Goal: Navigation & Orientation: Find specific page/section

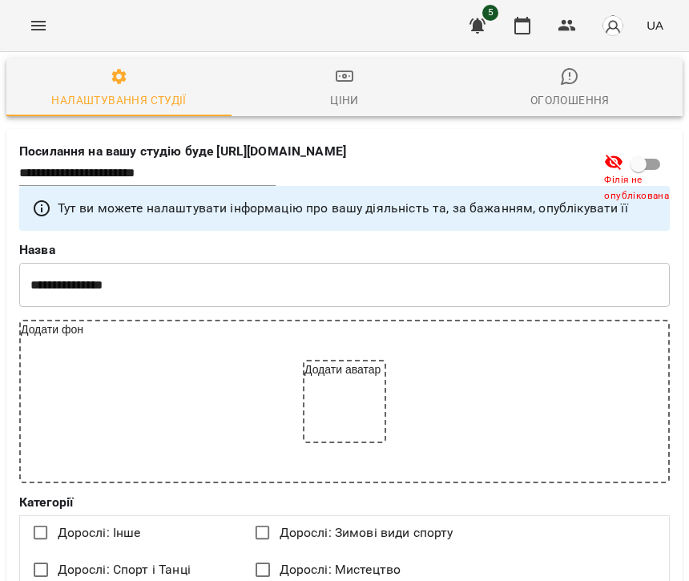
select select "**"
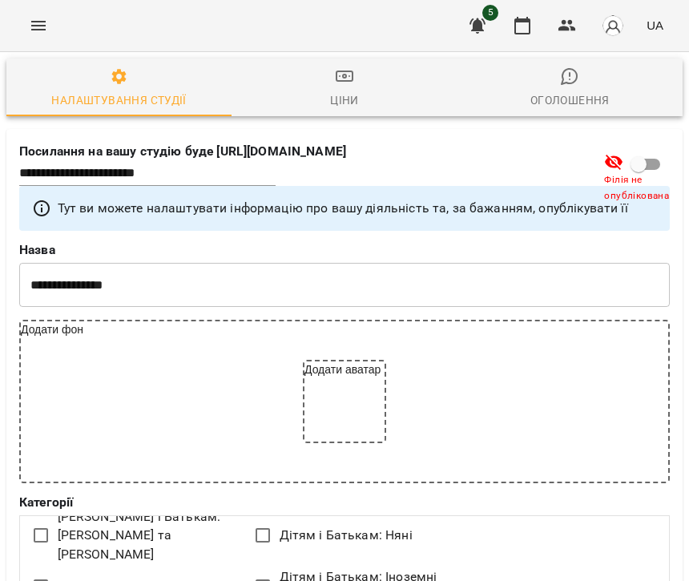
click at [480, 28] on icon "button" at bounding box center [477, 25] width 16 height 15
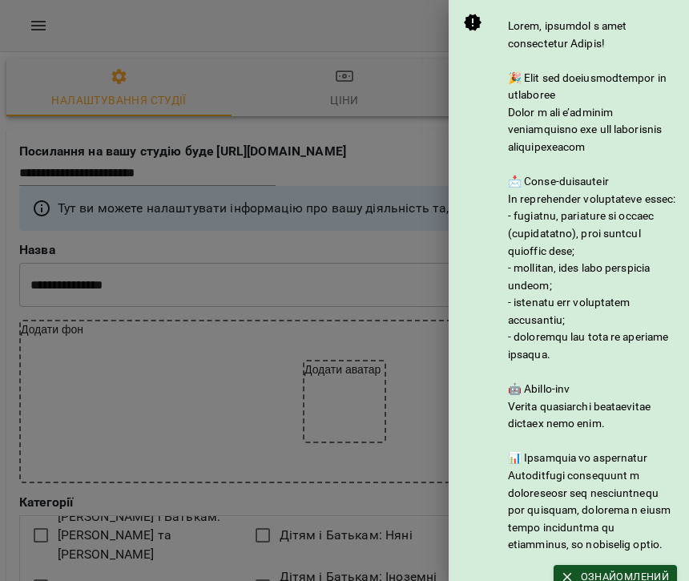
click at [248, 44] on div at bounding box center [344, 290] width 689 height 581
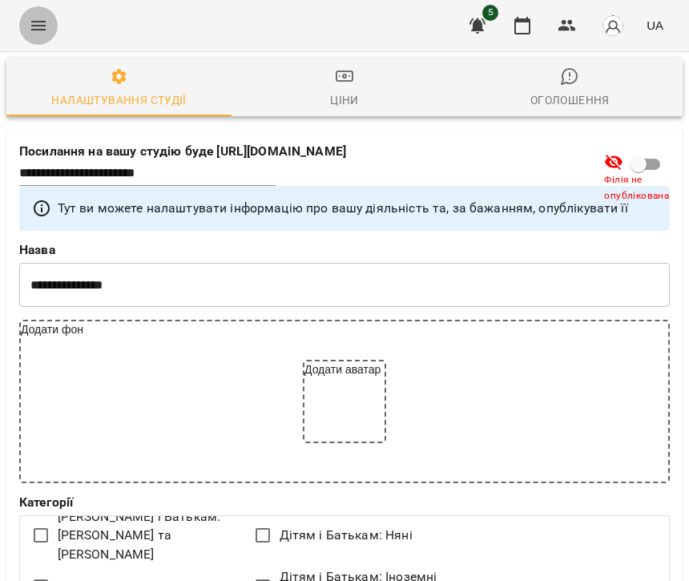
click at [46, 21] on icon "Menu" at bounding box center [38, 25] width 19 height 19
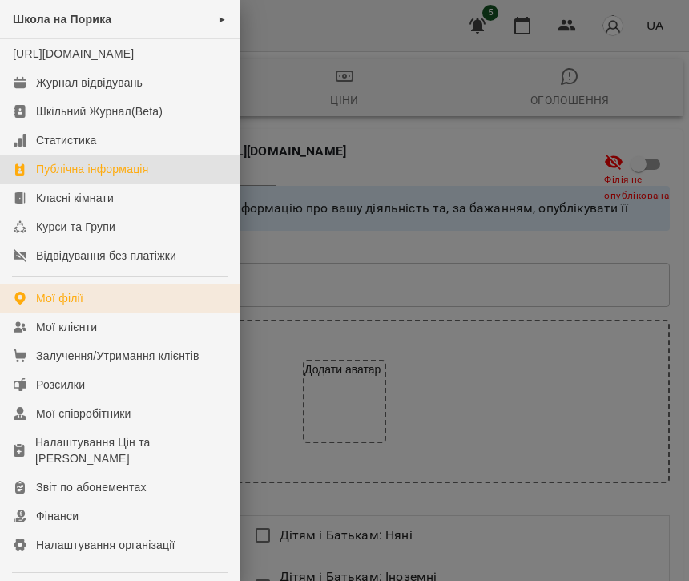
click at [57, 306] on div "Мої філії" at bounding box center [59, 298] width 47 height 16
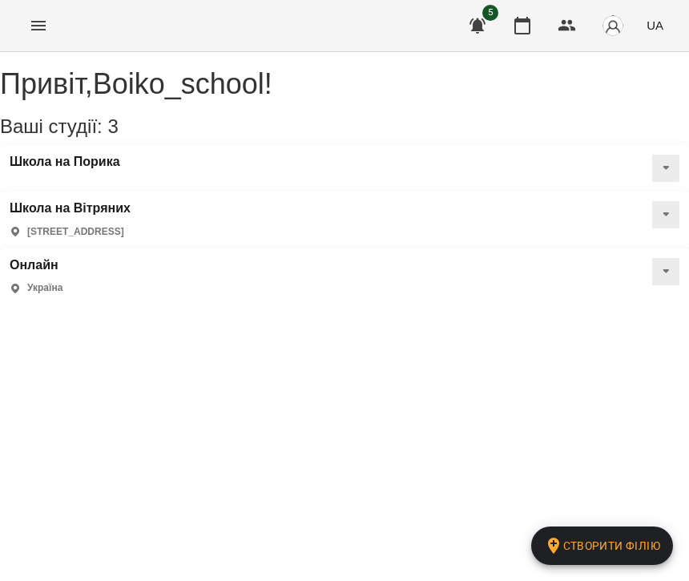
click at [43, 27] on icon "Menu" at bounding box center [38, 25] width 19 height 19
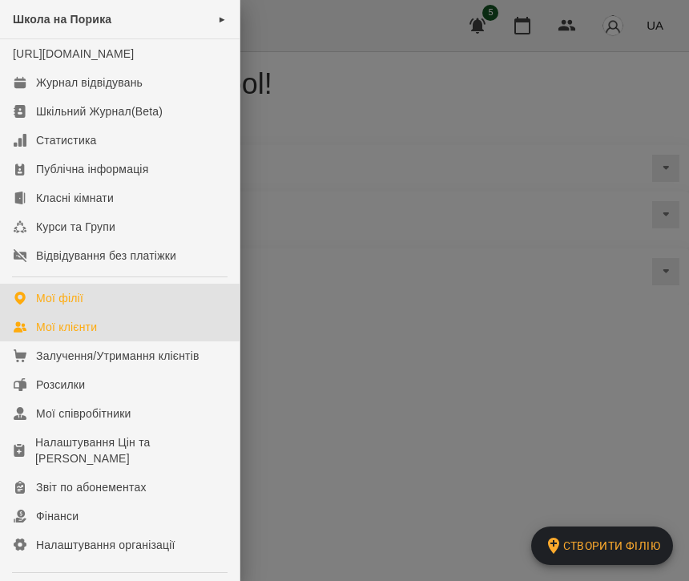
click at [94, 335] on div "Мої клієнти" at bounding box center [66, 327] width 61 height 16
